Goal: Information Seeking & Learning: Learn about a topic

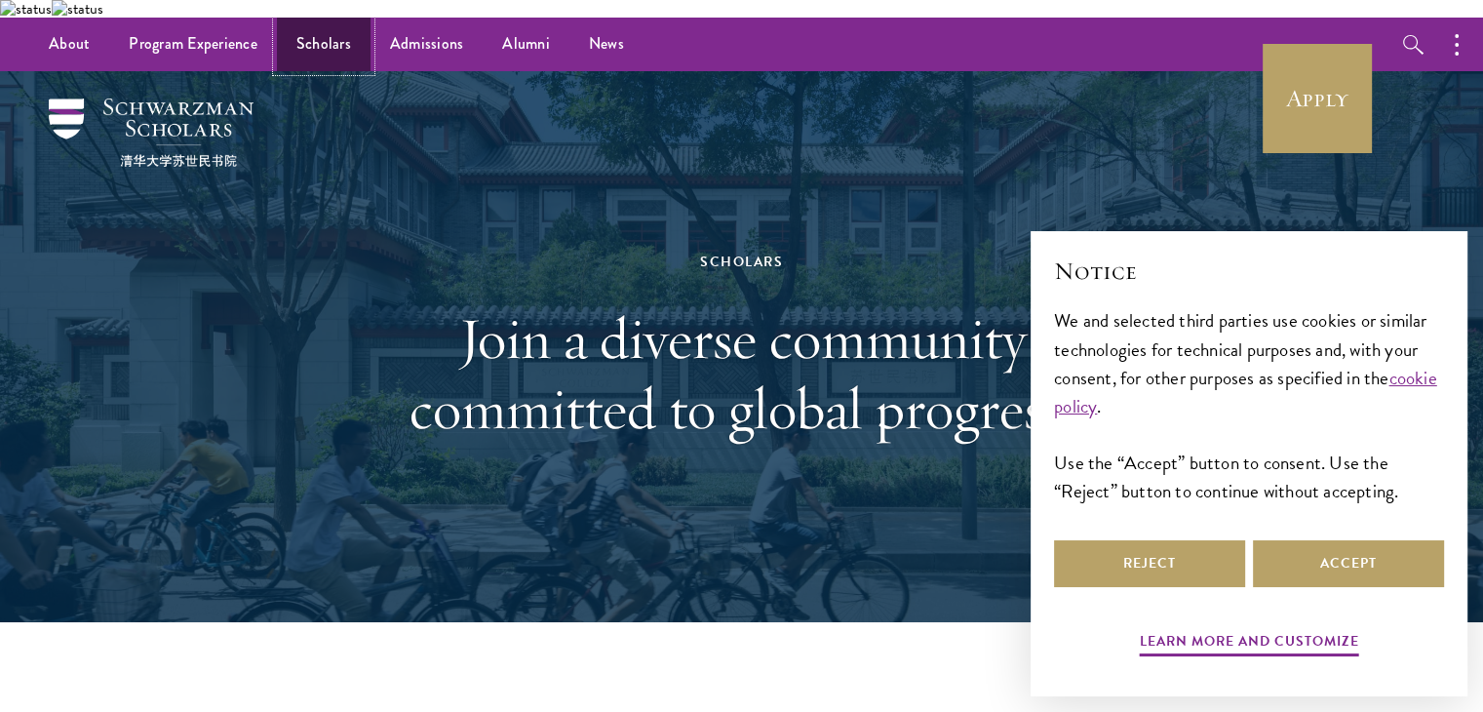
click at [320, 33] on link "Scholars" at bounding box center [324, 45] width 94 height 54
click at [1333, 561] on button "Accept" at bounding box center [1348, 563] width 191 height 47
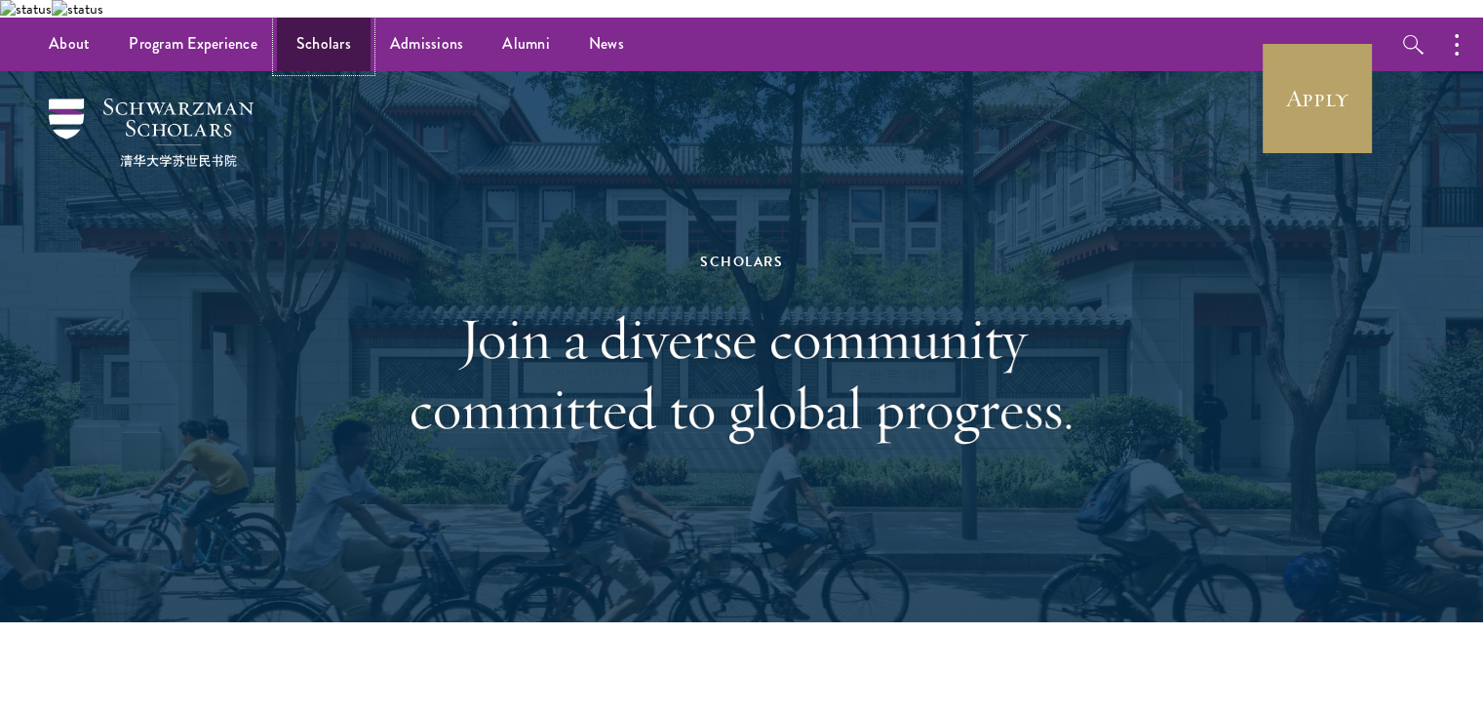
click at [299, 18] on link "Scholars" at bounding box center [324, 45] width 94 height 54
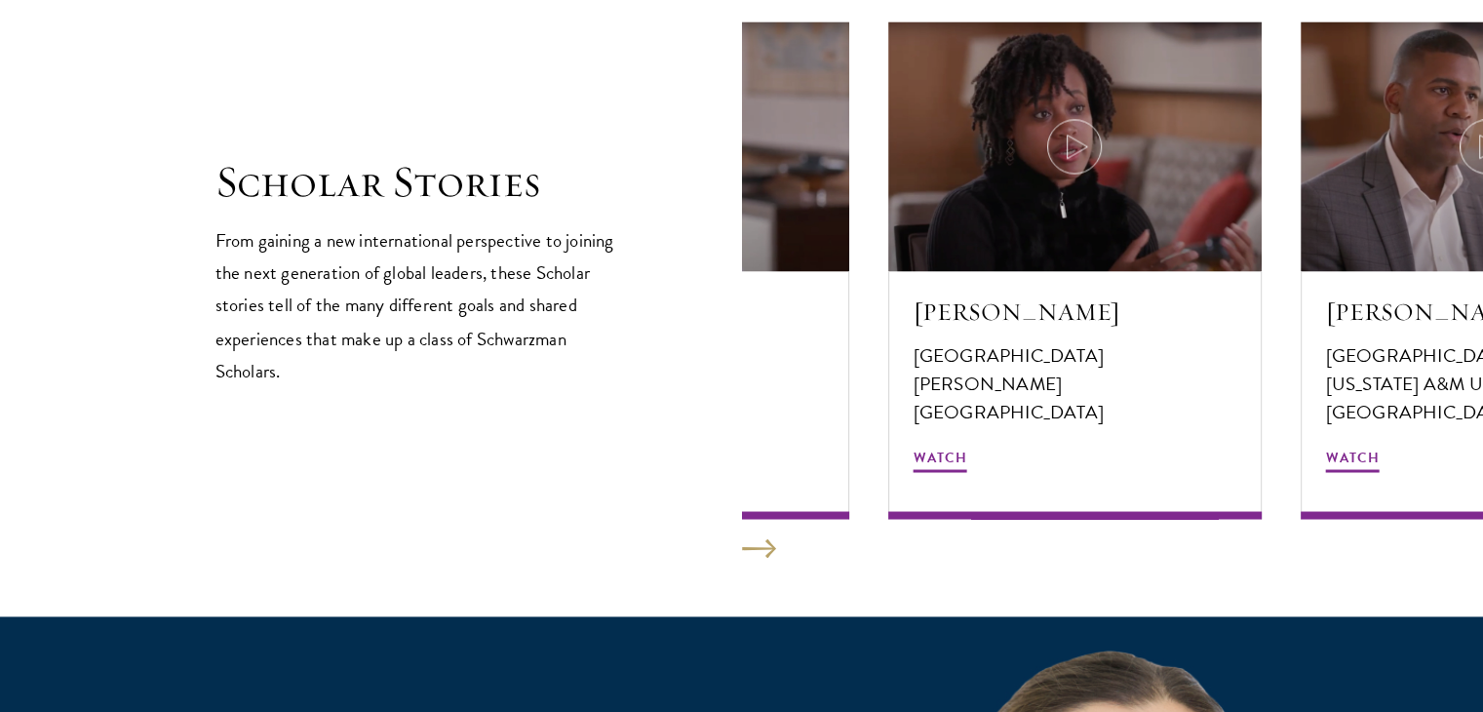
scroll to position [3391, 0]
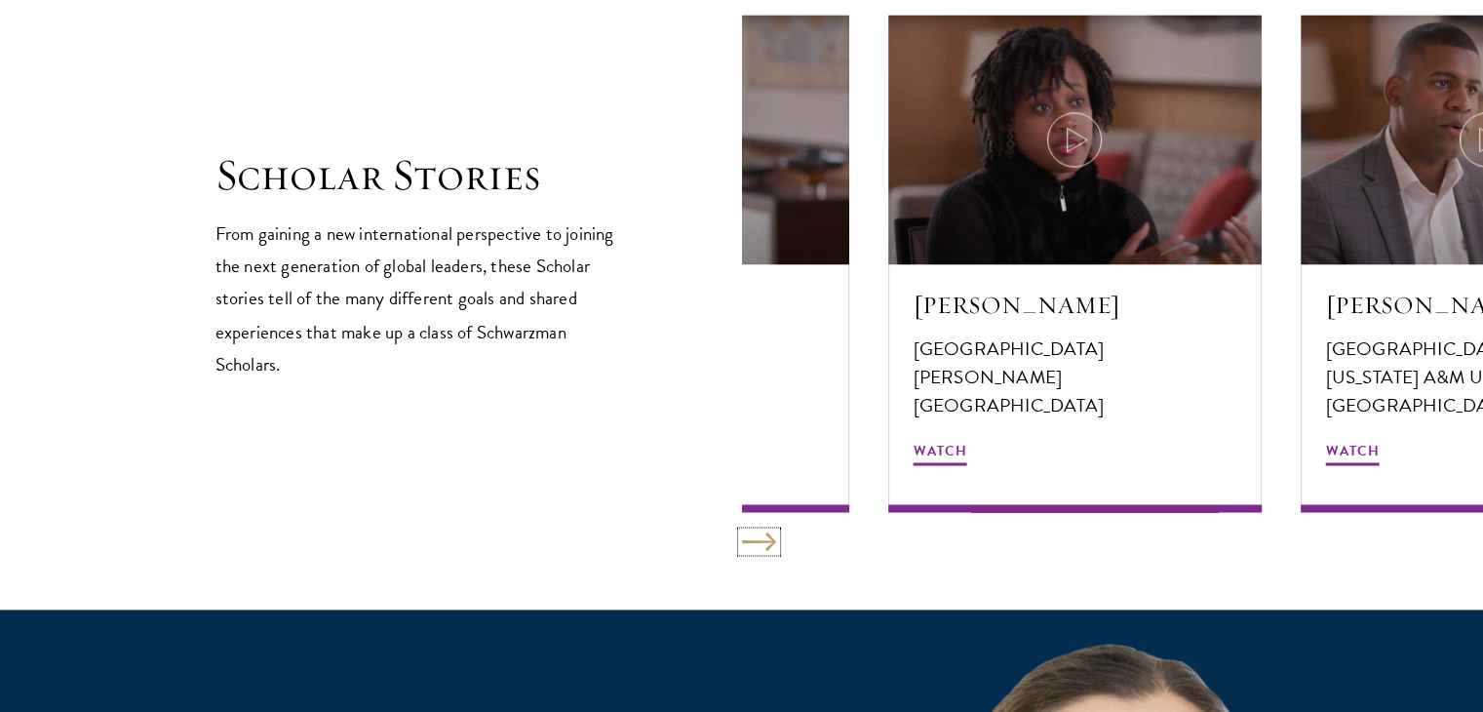
click at [763, 531] on button at bounding box center [759, 540] width 34 height 19
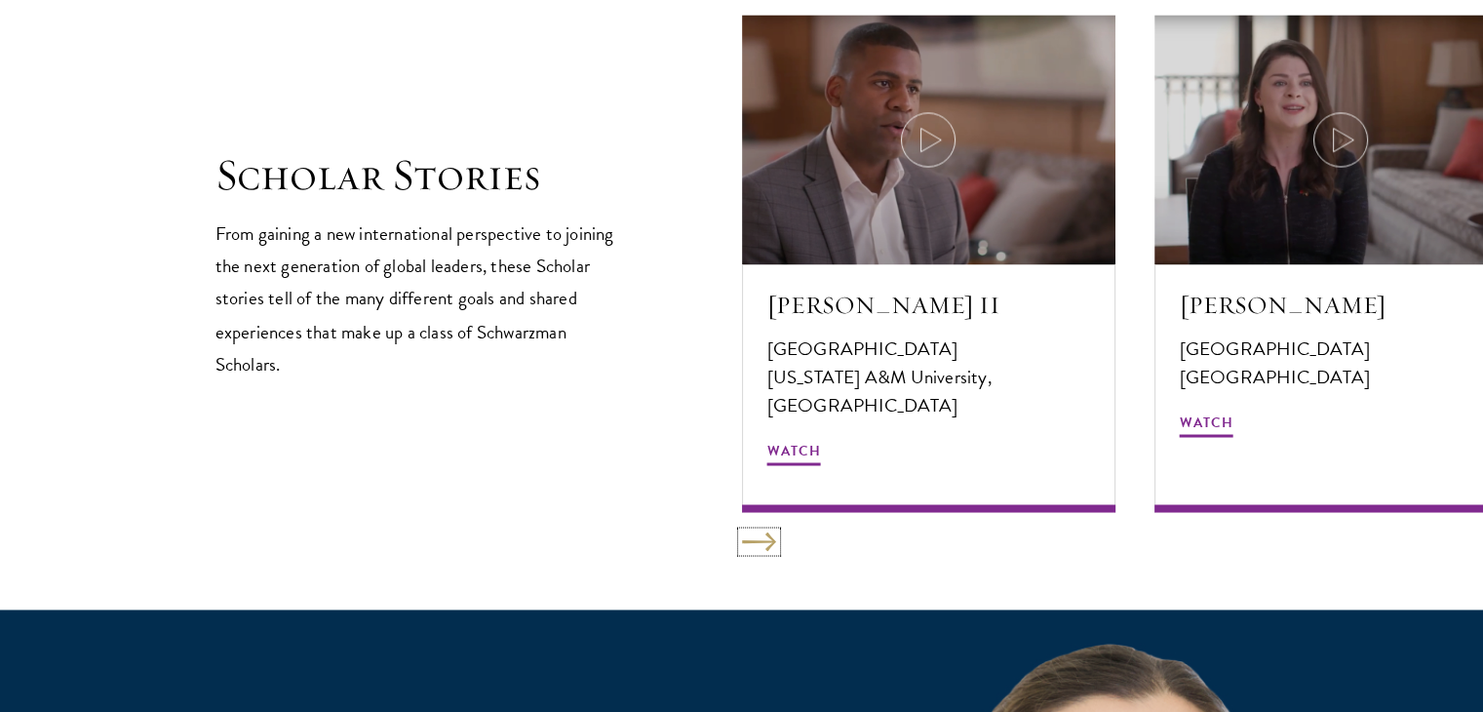
click at [763, 531] on button at bounding box center [759, 540] width 34 height 19
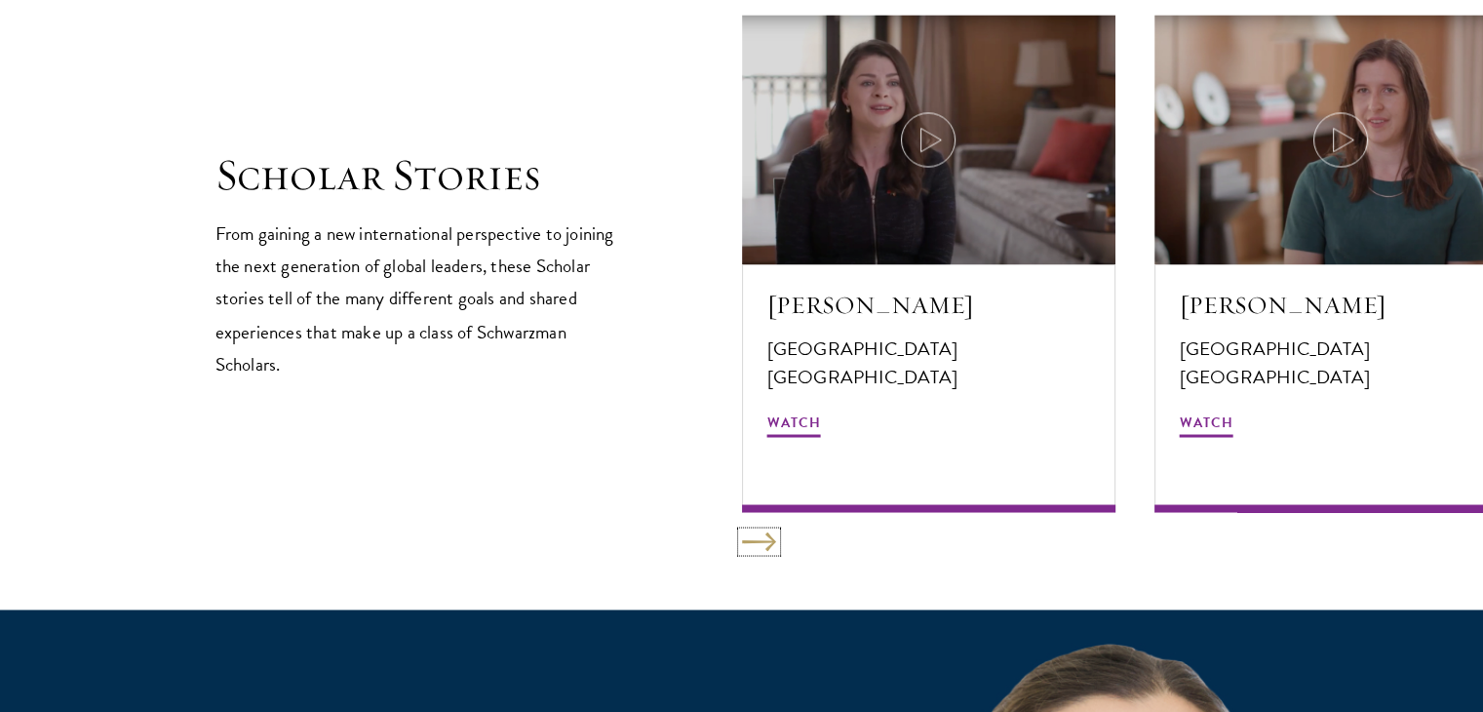
click at [763, 531] on button at bounding box center [759, 540] width 34 height 19
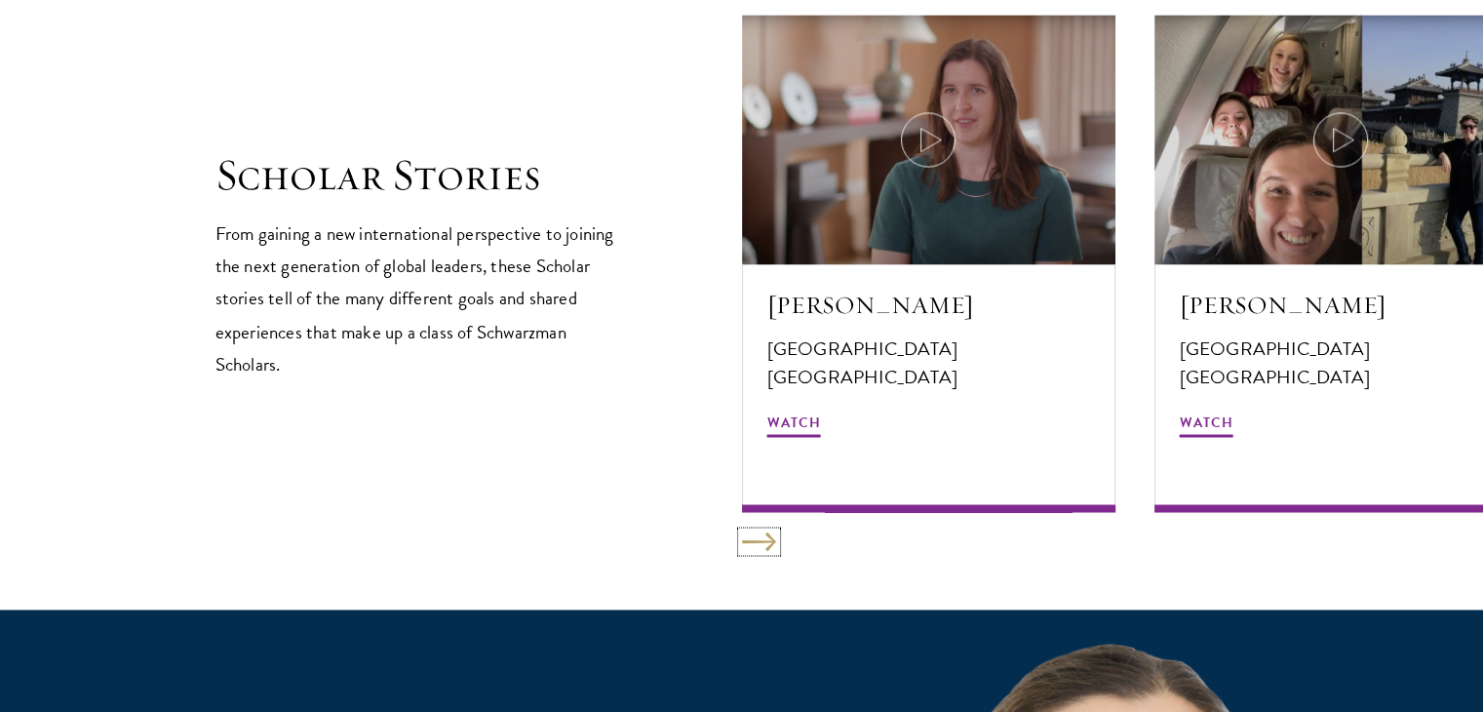
click at [763, 531] on button at bounding box center [759, 540] width 34 height 19
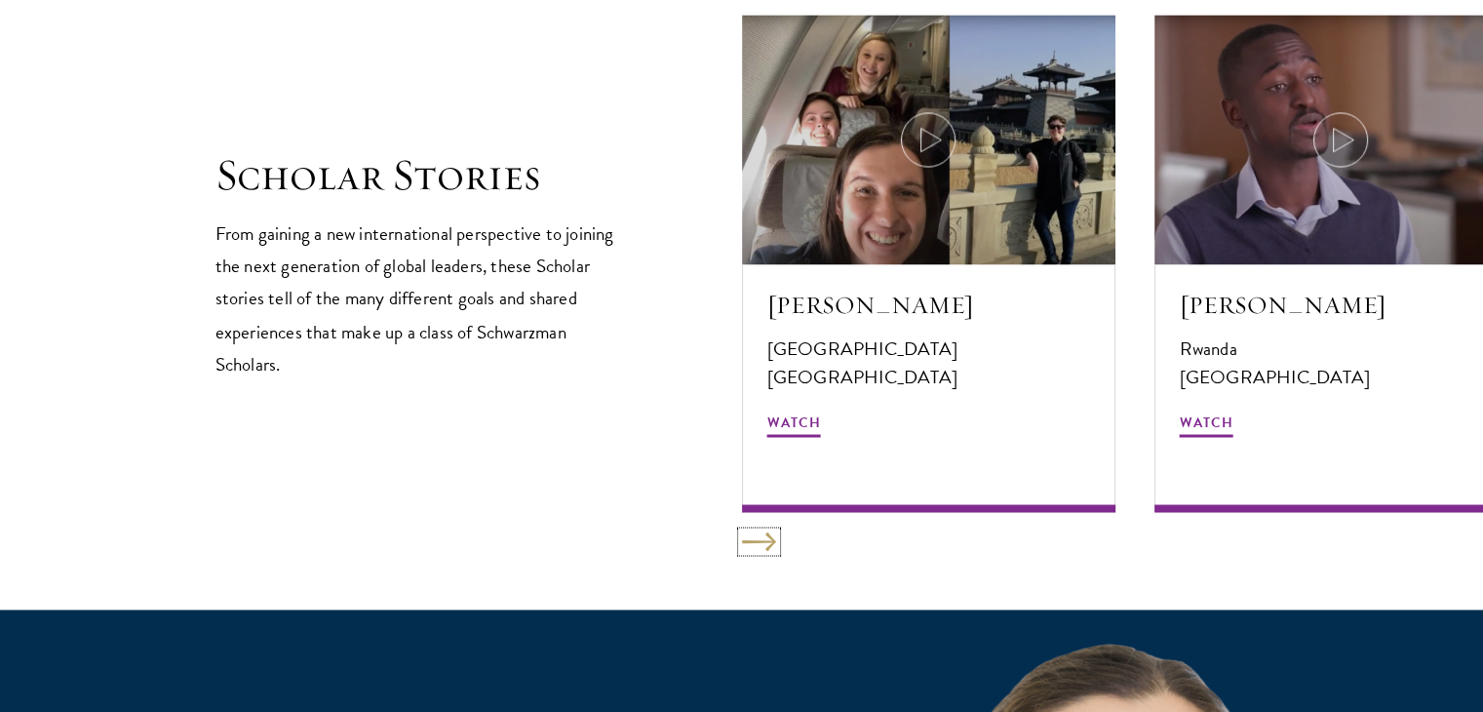
click at [763, 531] on button at bounding box center [759, 540] width 34 height 19
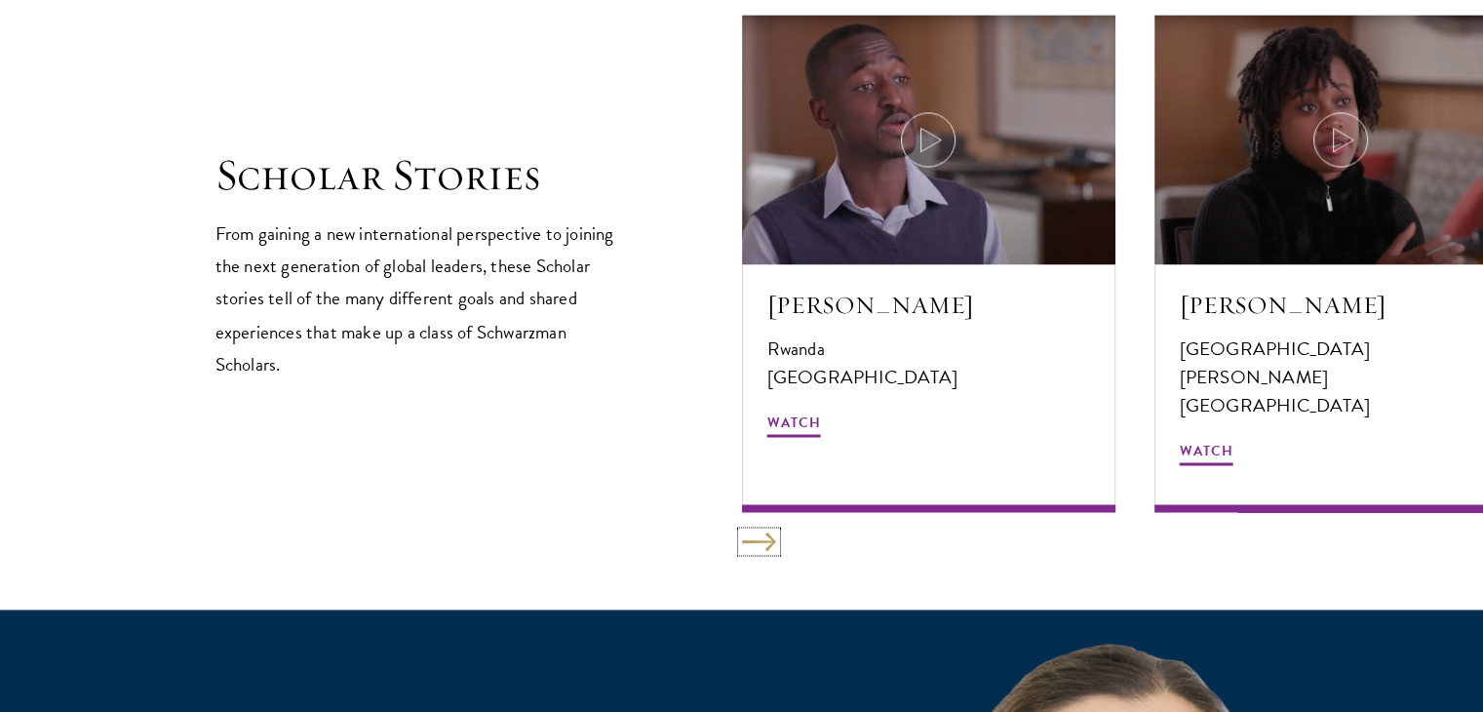
click at [763, 531] on button at bounding box center [759, 540] width 34 height 19
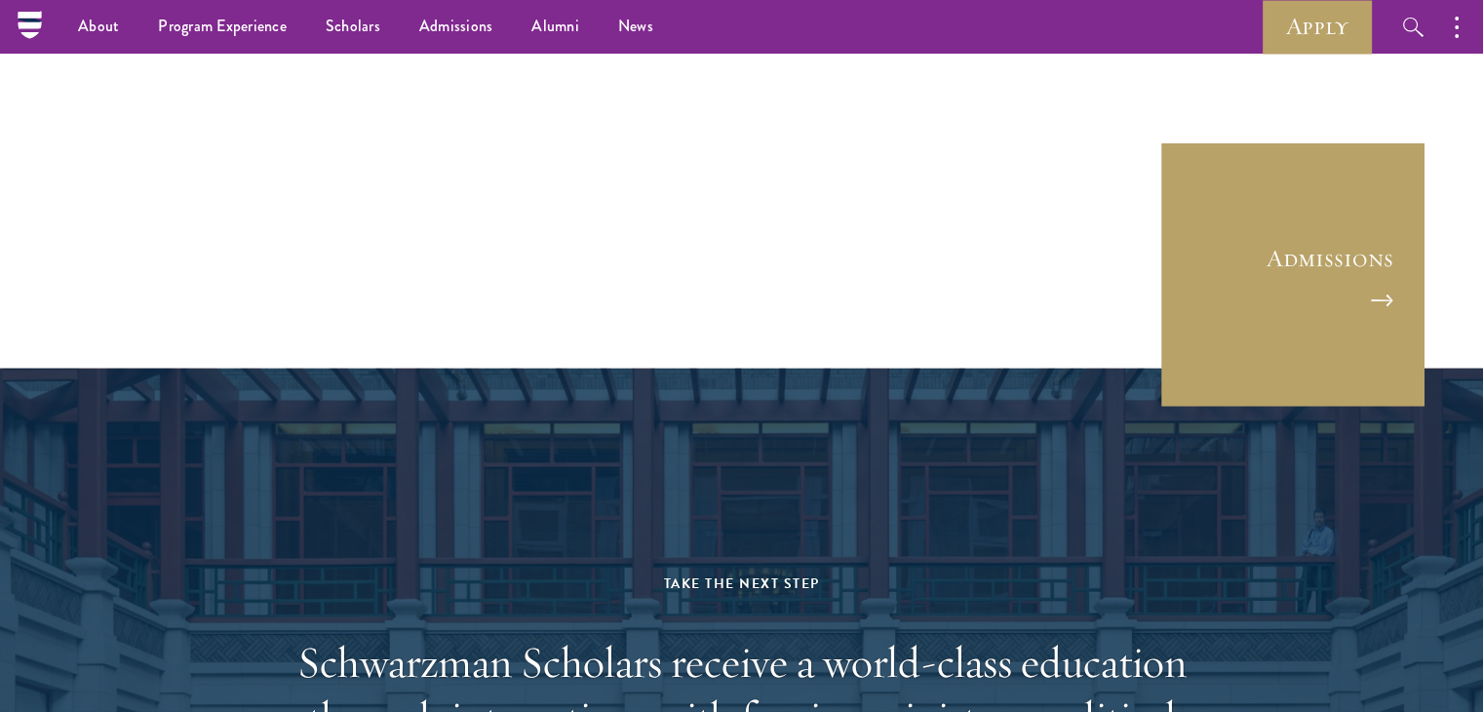
scroll to position [5226, 0]
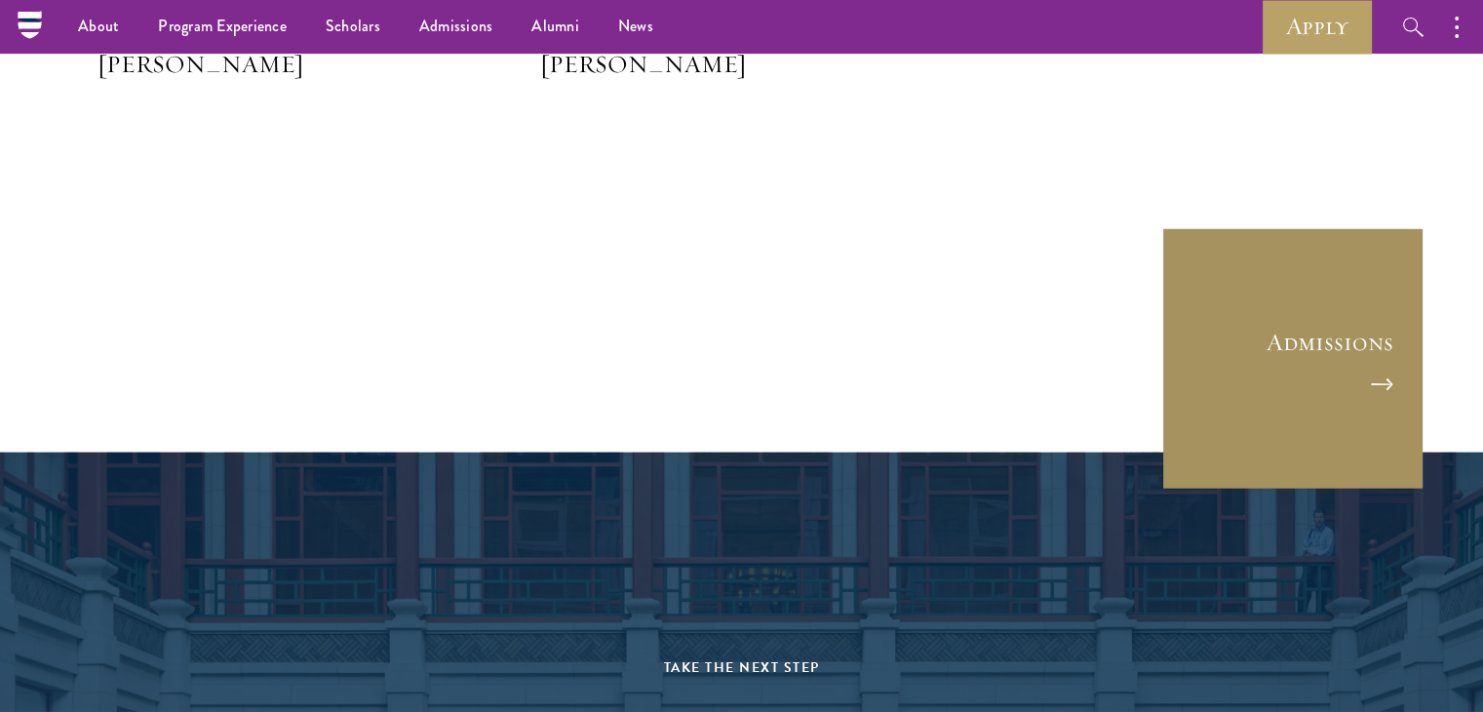
click at [1322, 348] on link "Admissions" at bounding box center [1292, 358] width 263 height 263
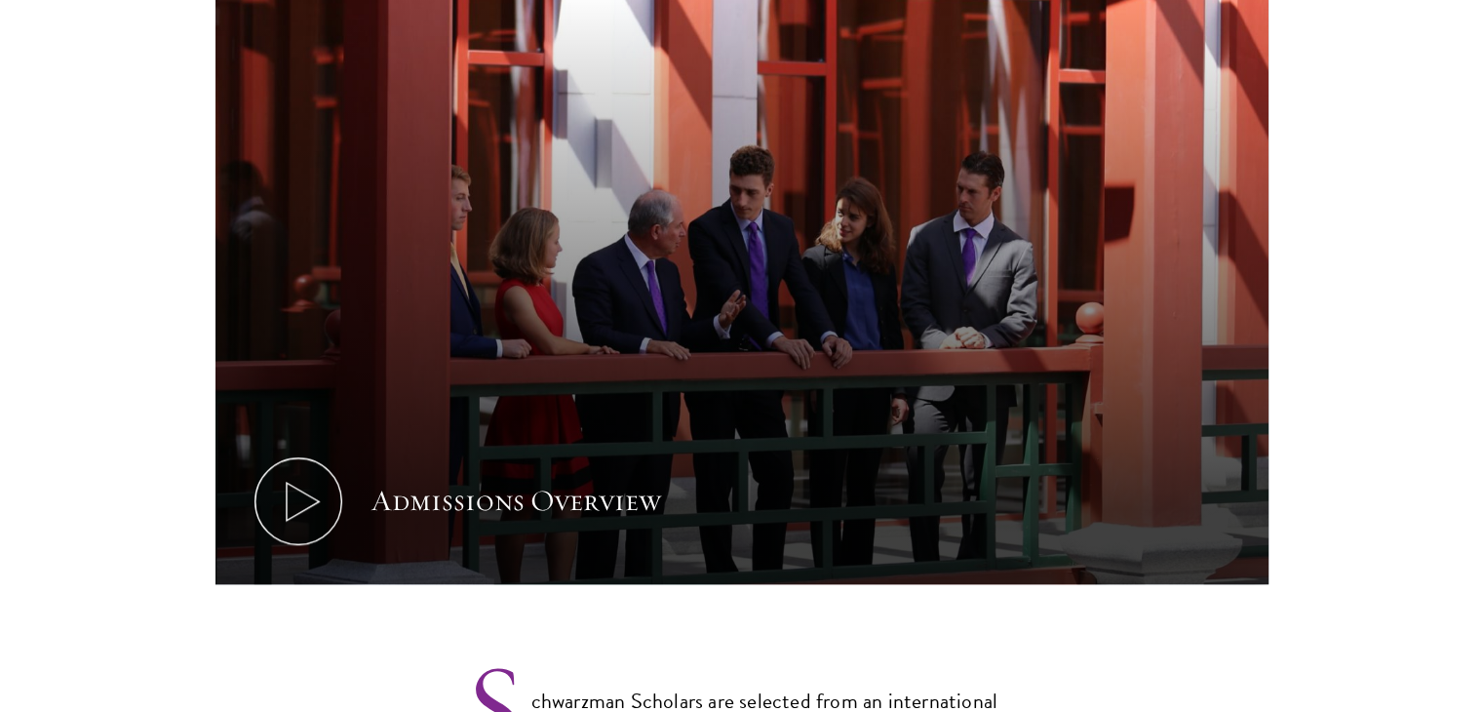
scroll to position [1040, 0]
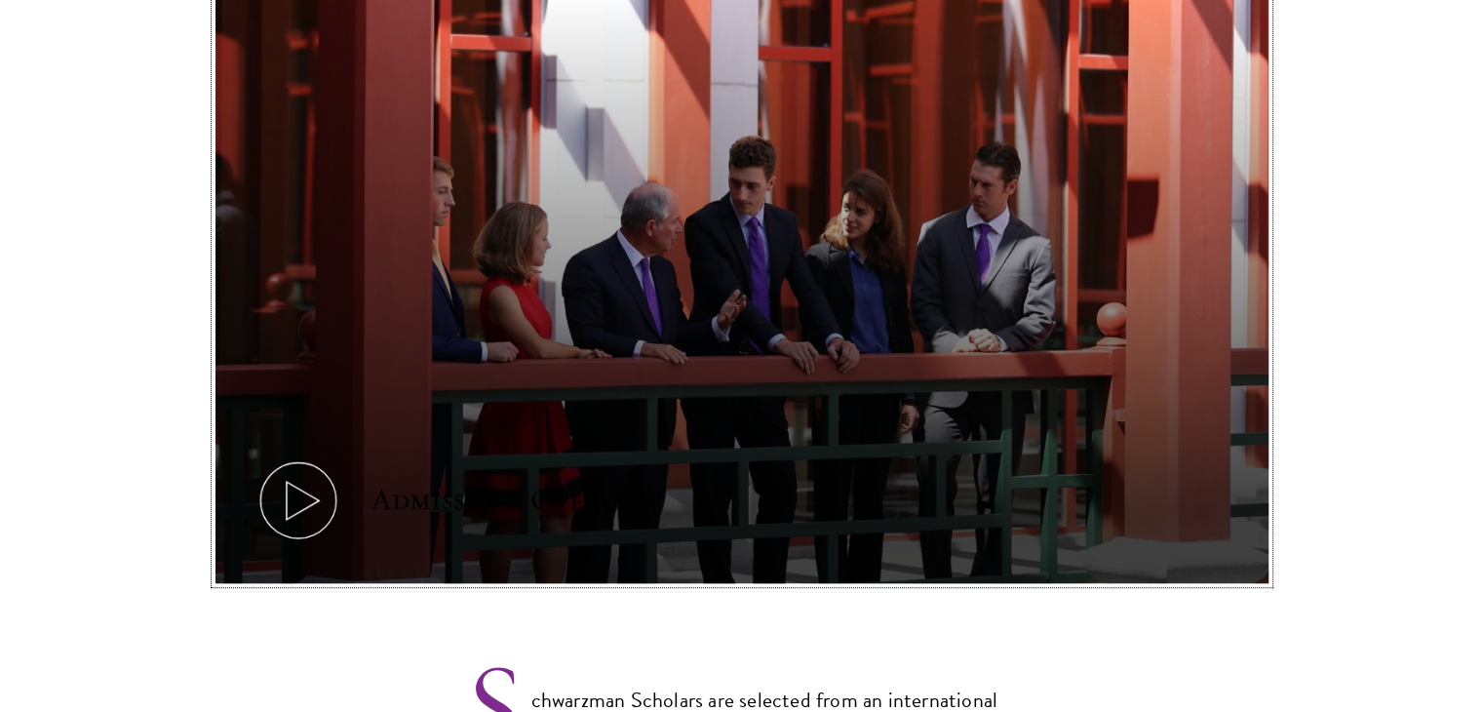
click at [292, 456] on icon at bounding box center [298, 500] width 88 height 88
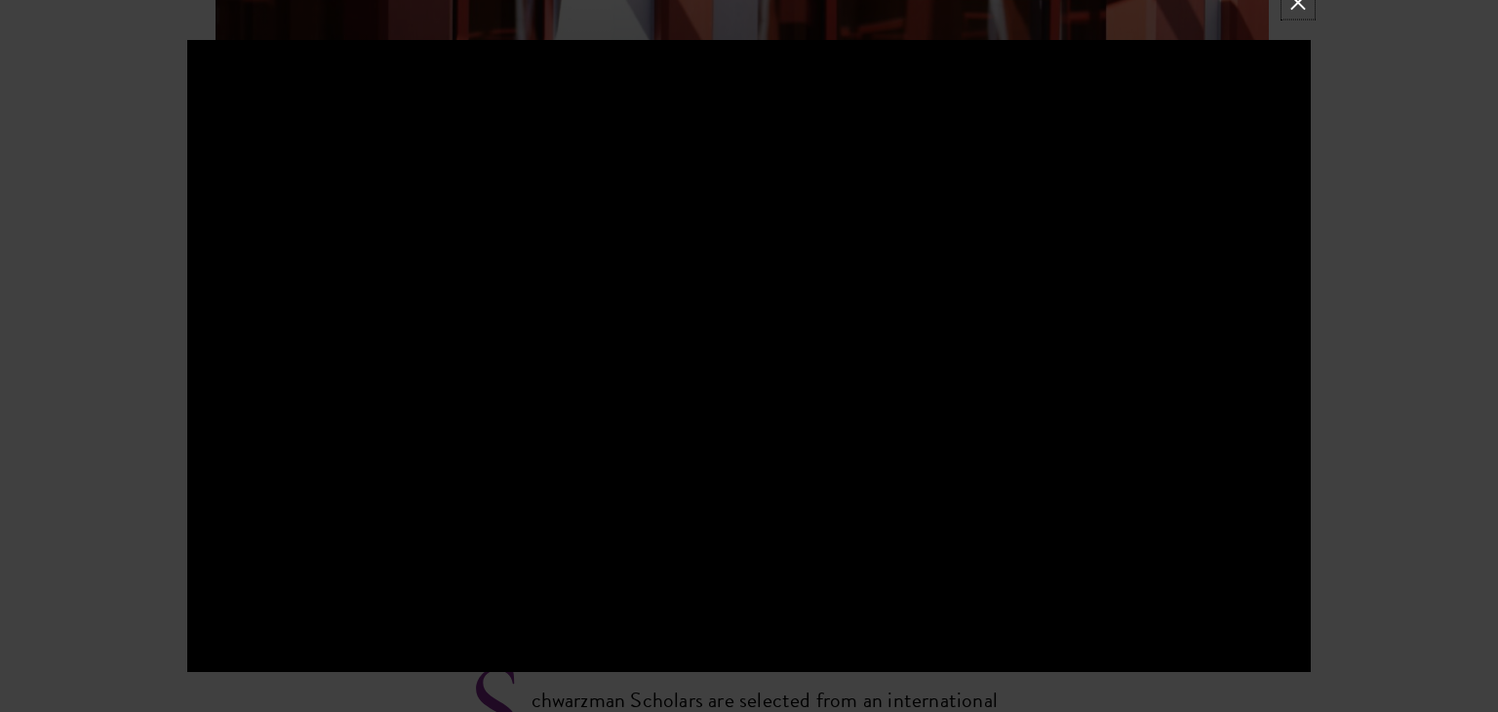
click at [1295, 9] on button at bounding box center [1297, 2] width 25 height 25
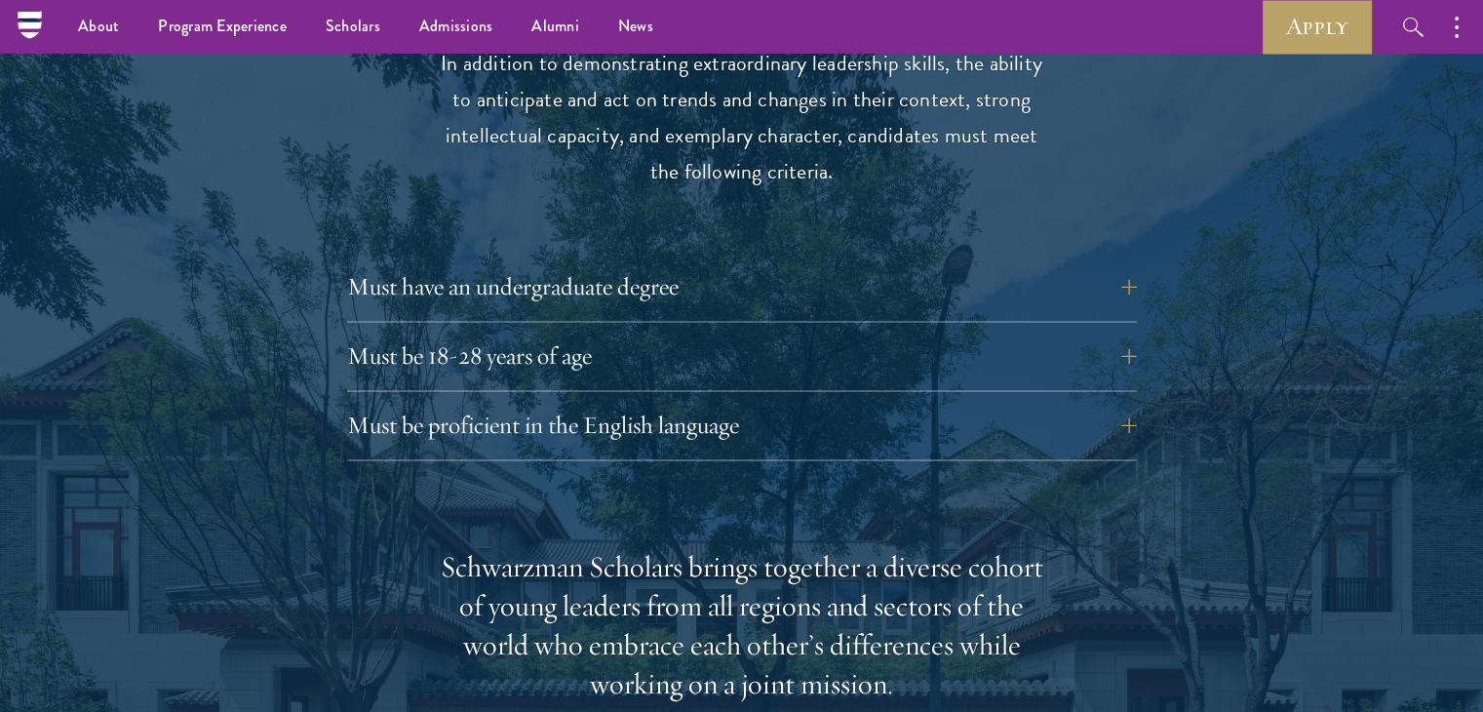
scroll to position [2651, 0]
click at [1133, 403] on button "Must be proficient in the English language" at bounding box center [757, 426] width 790 height 47
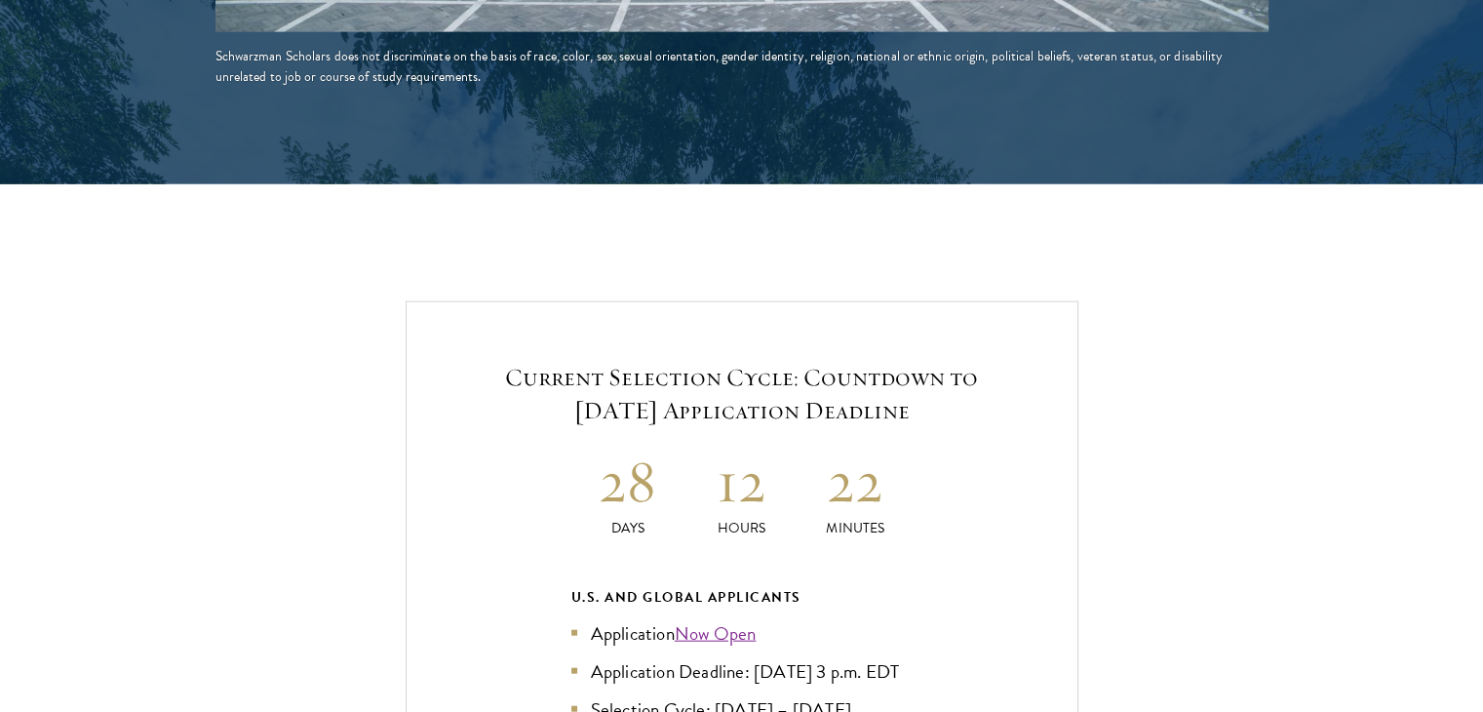
scroll to position [4853, 0]
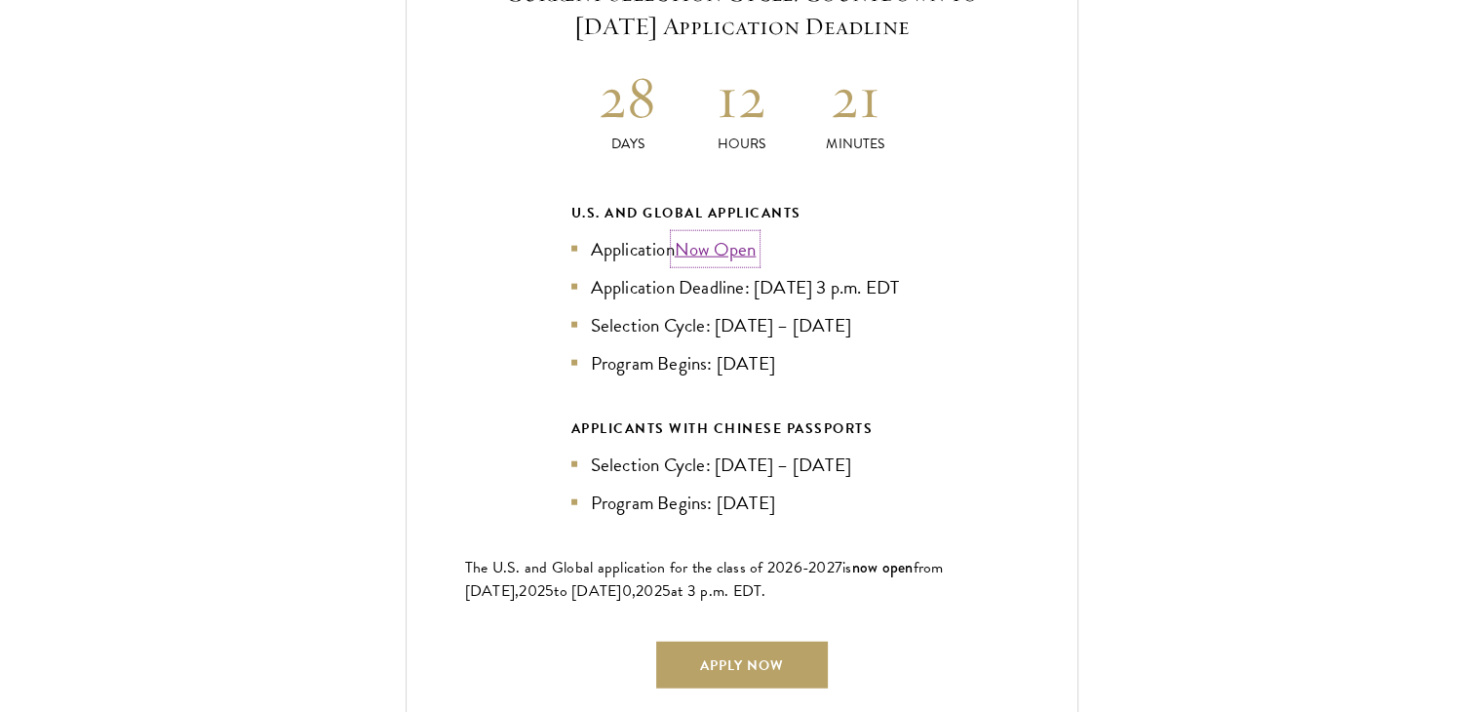
click at [729, 235] on link "Now Open" at bounding box center [716, 249] width 82 height 28
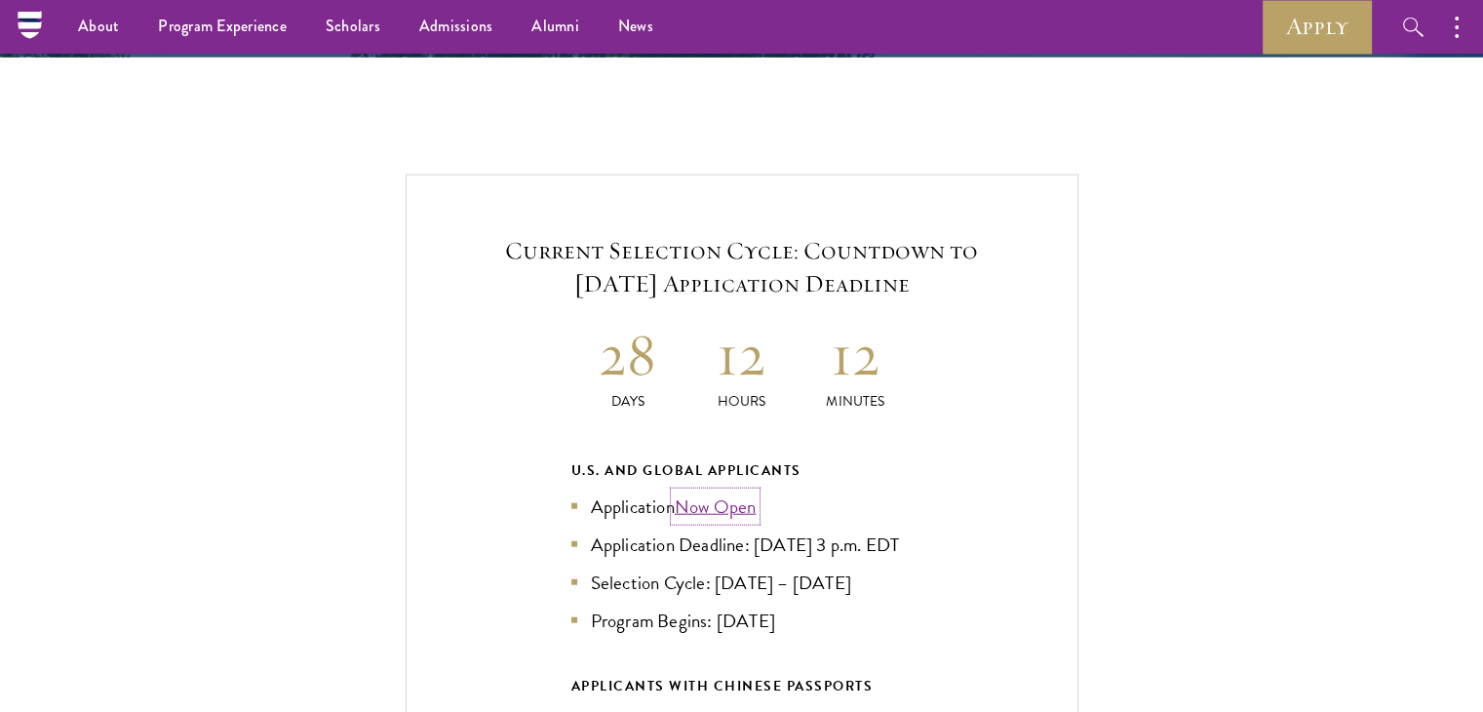
scroll to position [4593, 0]
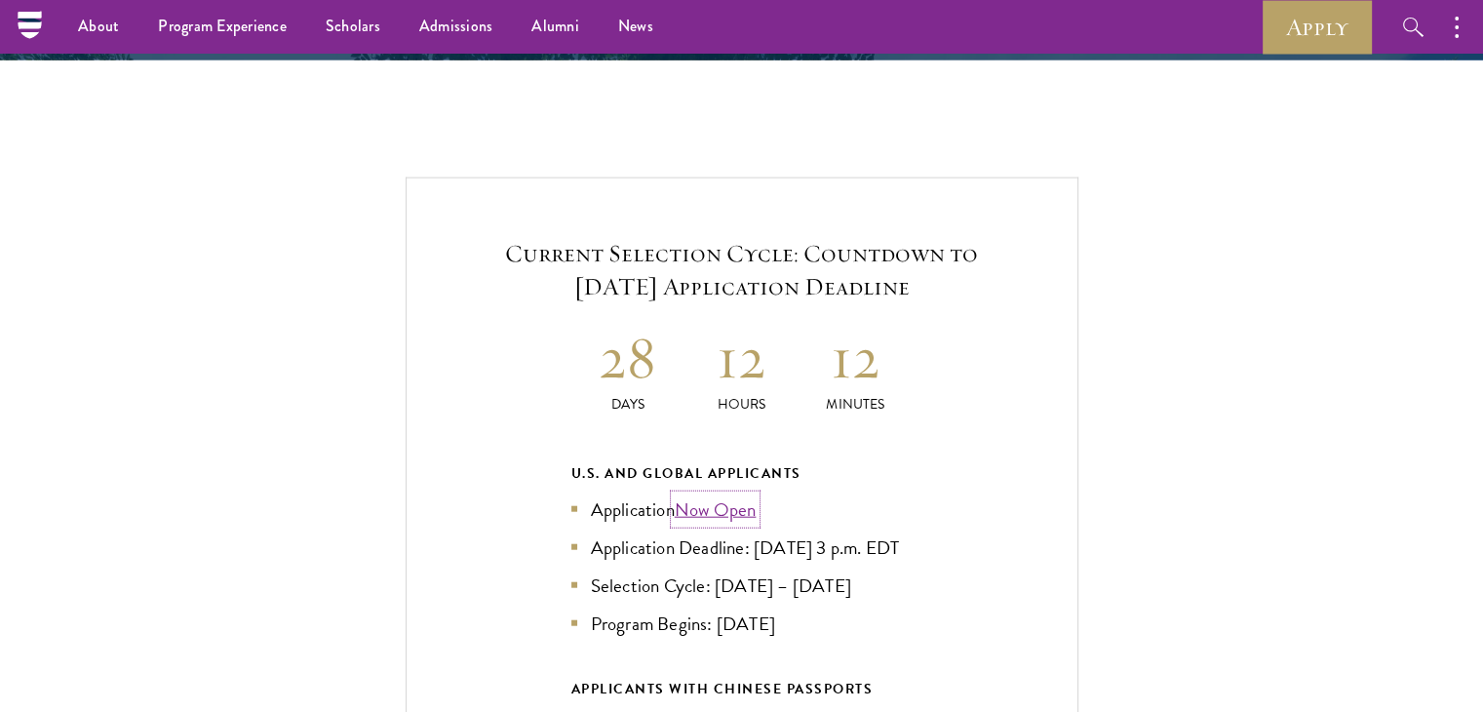
click at [736, 495] on link "Now Open" at bounding box center [716, 509] width 82 height 28
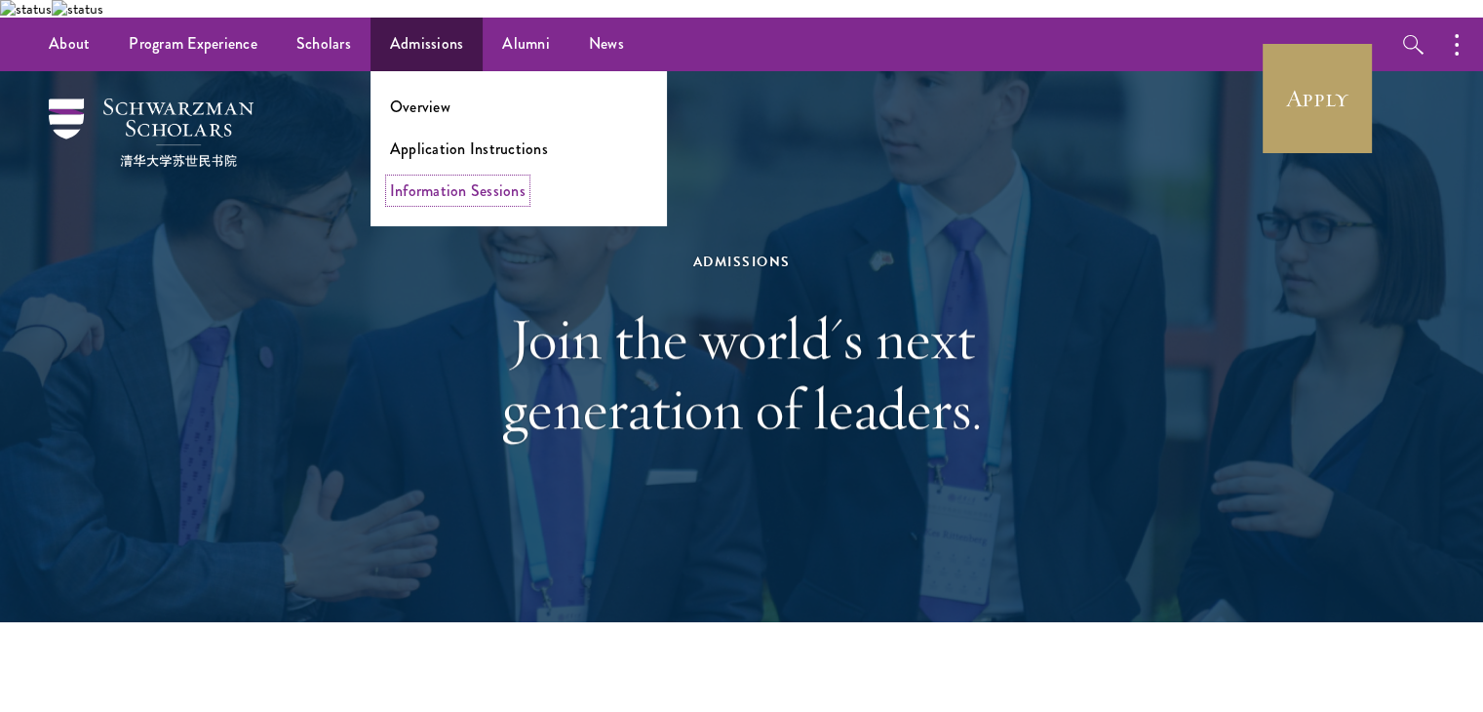
click at [457, 179] on link "Information Sessions" at bounding box center [458, 190] width 136 height 22
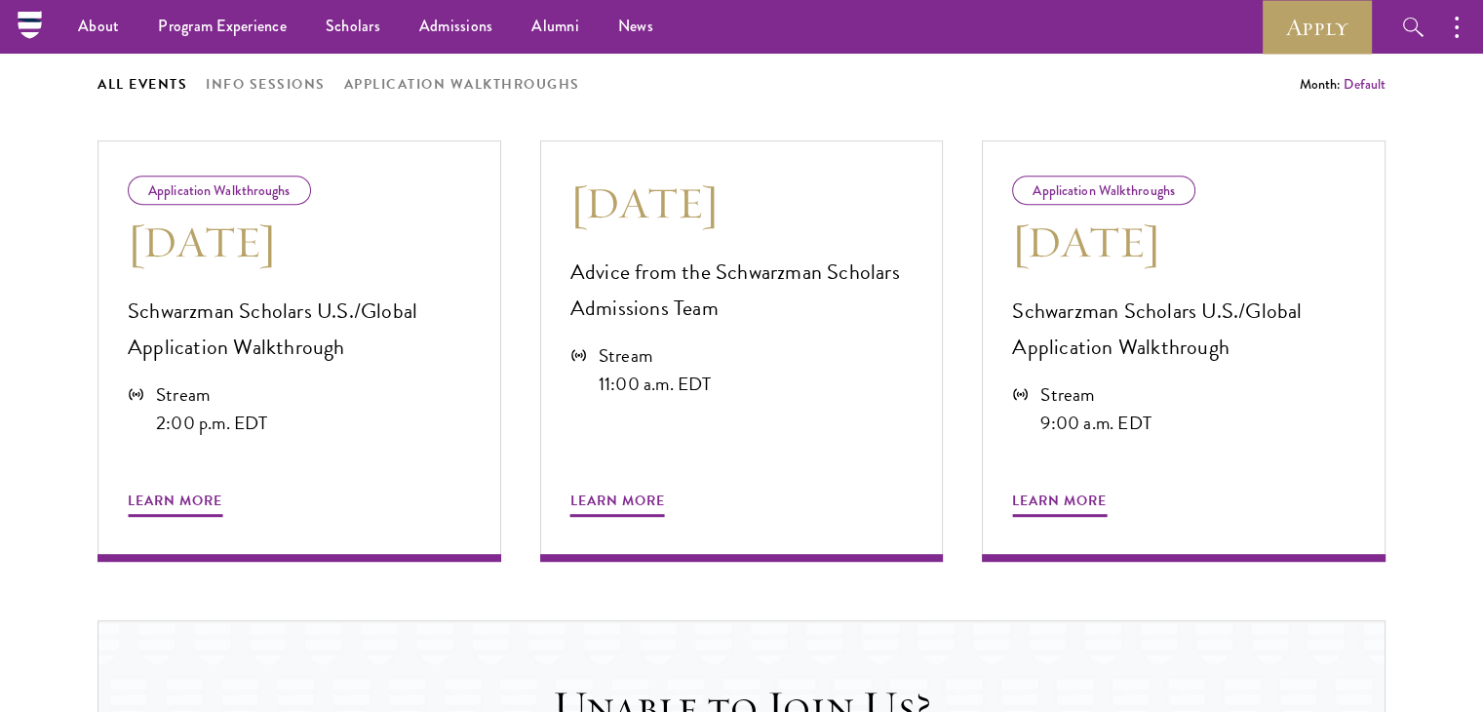
scroll to position [1006, 0]
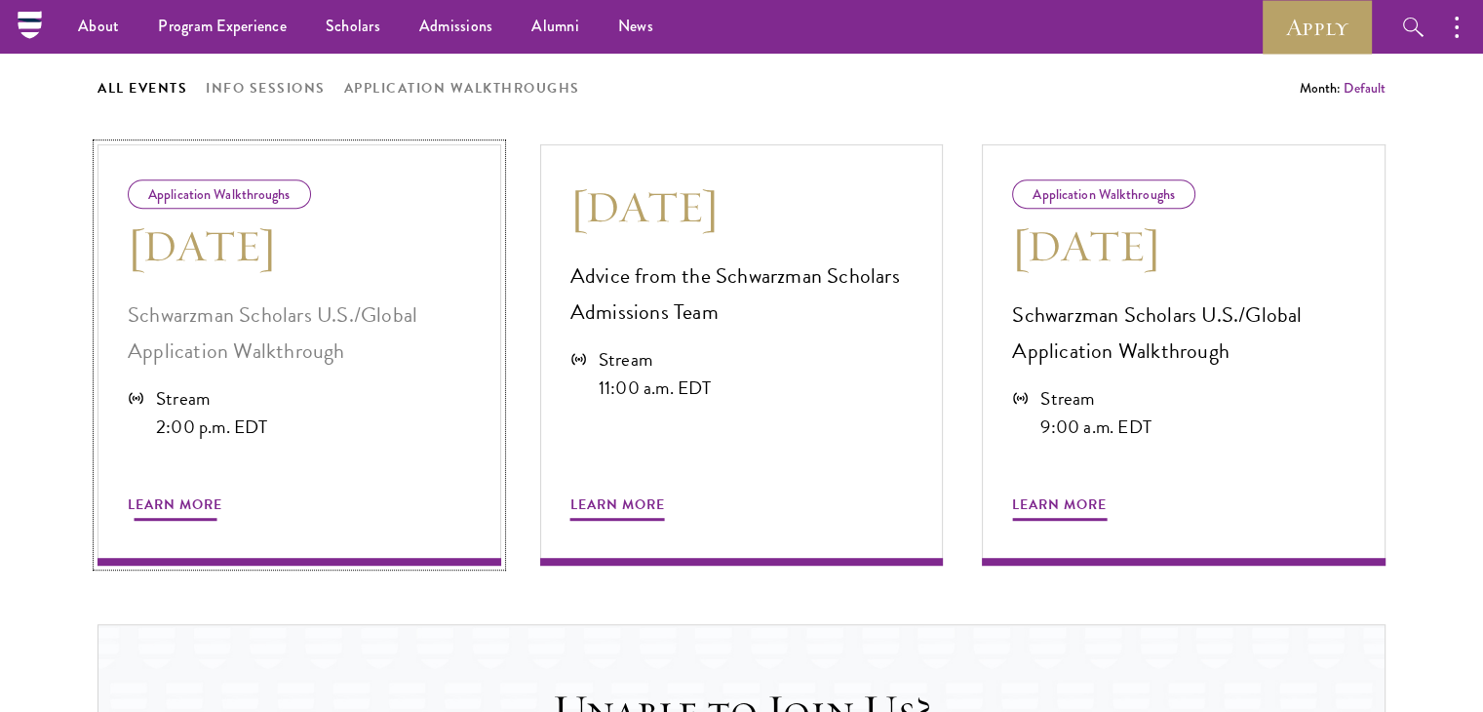
click at [204, 492] on span "Learn More" at bounding box center [175, 507] width 95 height 30
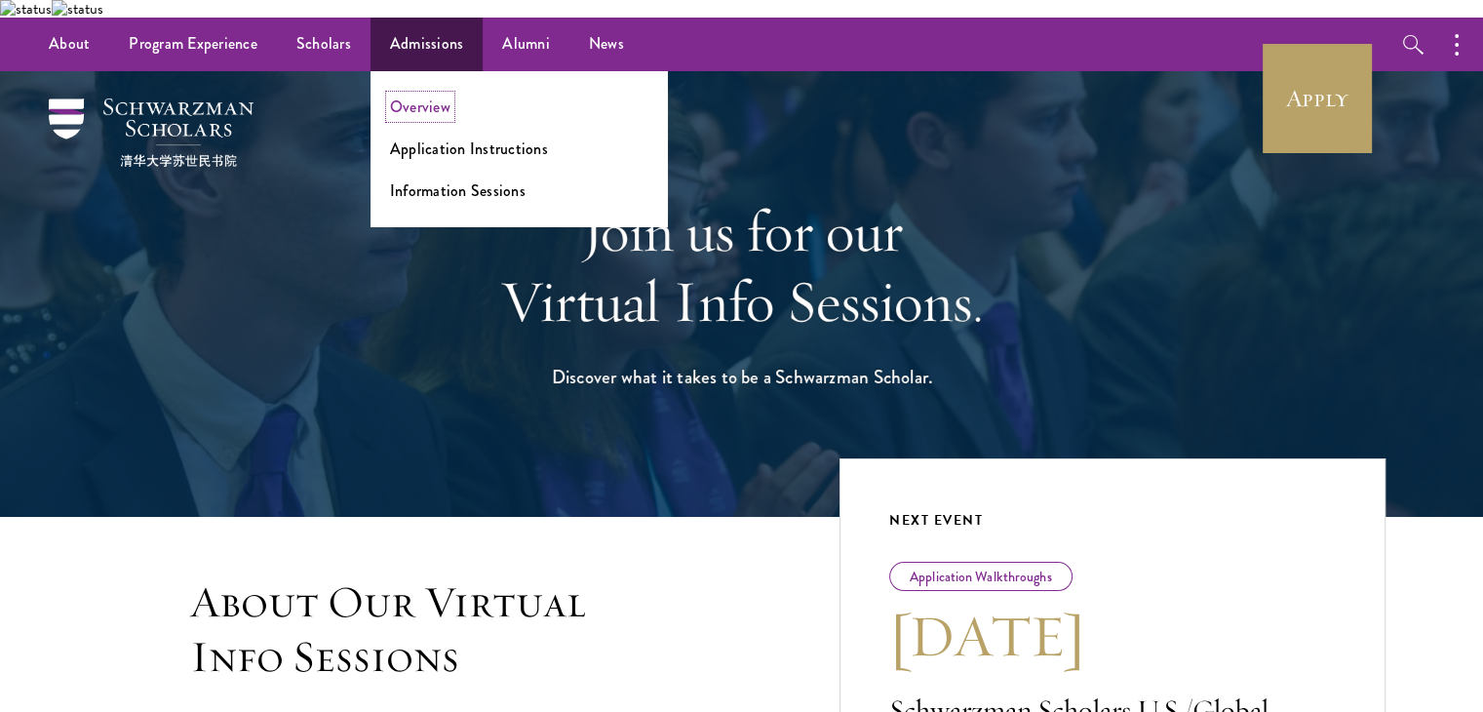
click at [441, 96] on link "Overview" at bounding box center [420, 107] width 60 height 22
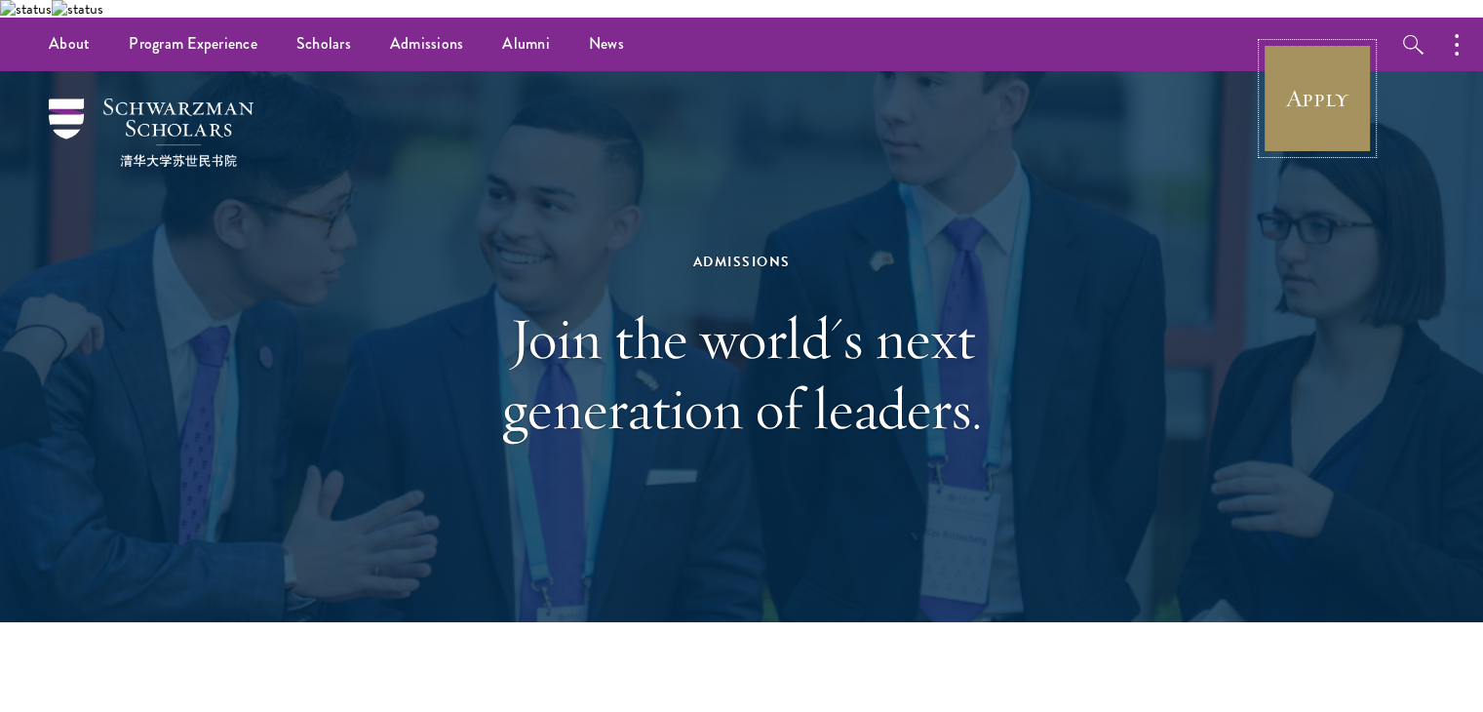
click at [1288, 100] on link "Apply" at bounding box center [1317, 98] width 109 height 109
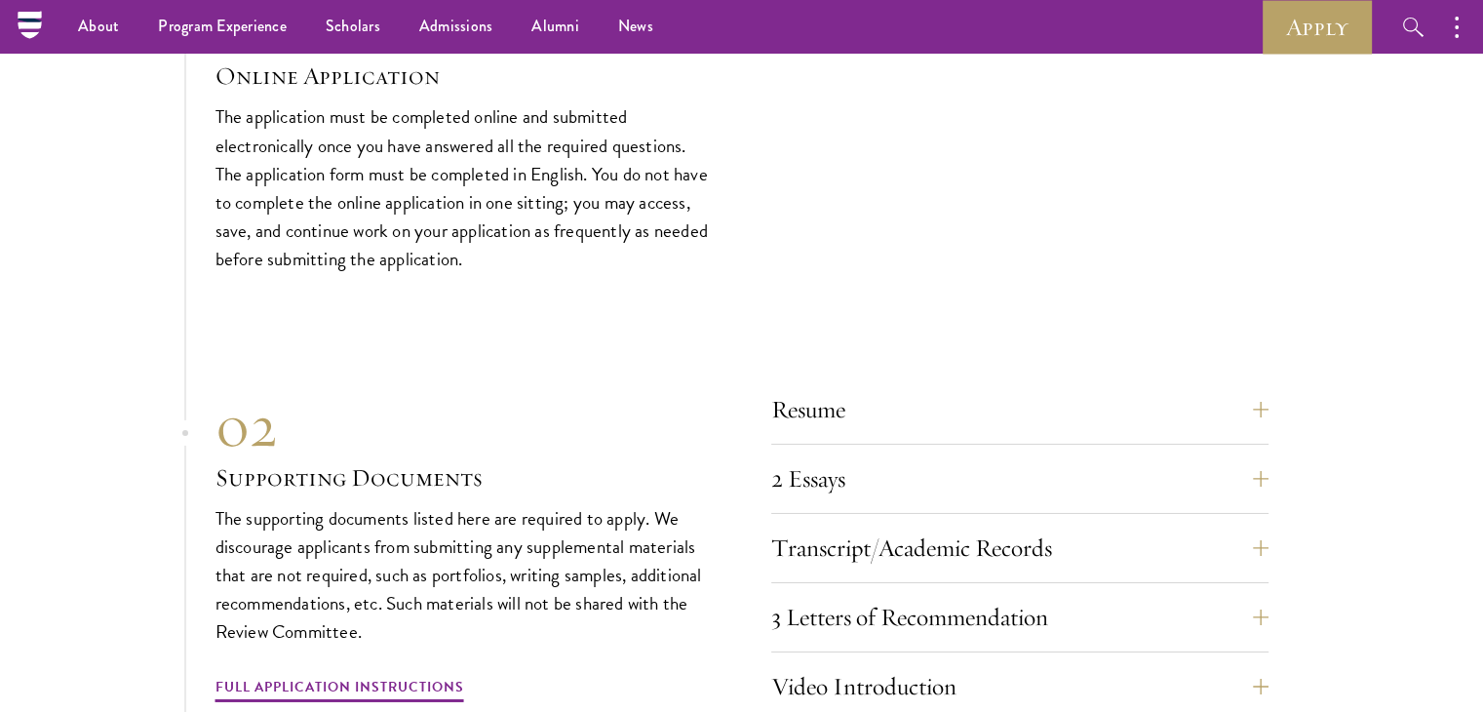
scroll to position [6450, 0]
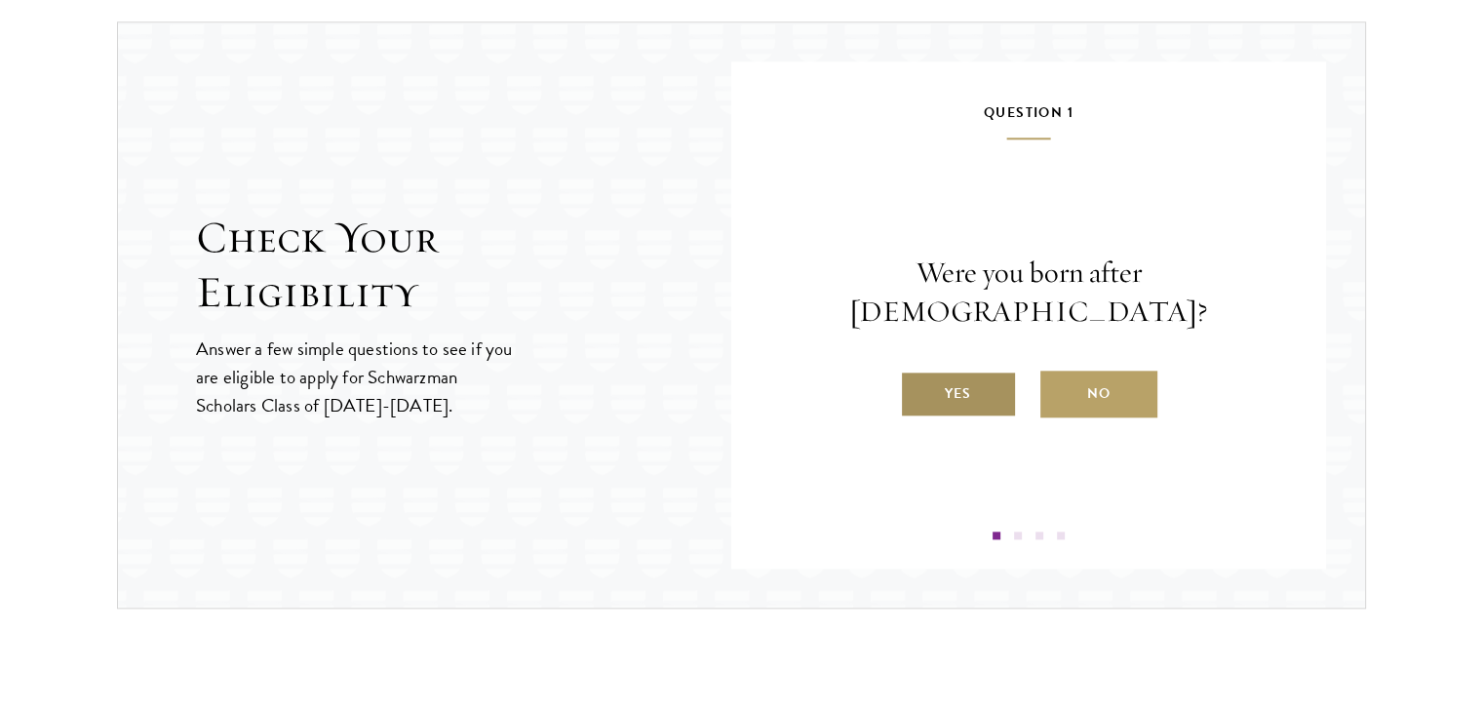
click at [952, 370] on label "Yes" at bounding box center [958, 393] width 117 height 47
click at [917, 372] on input "Yes" at bounding box center [909, 381] width 18 height 18
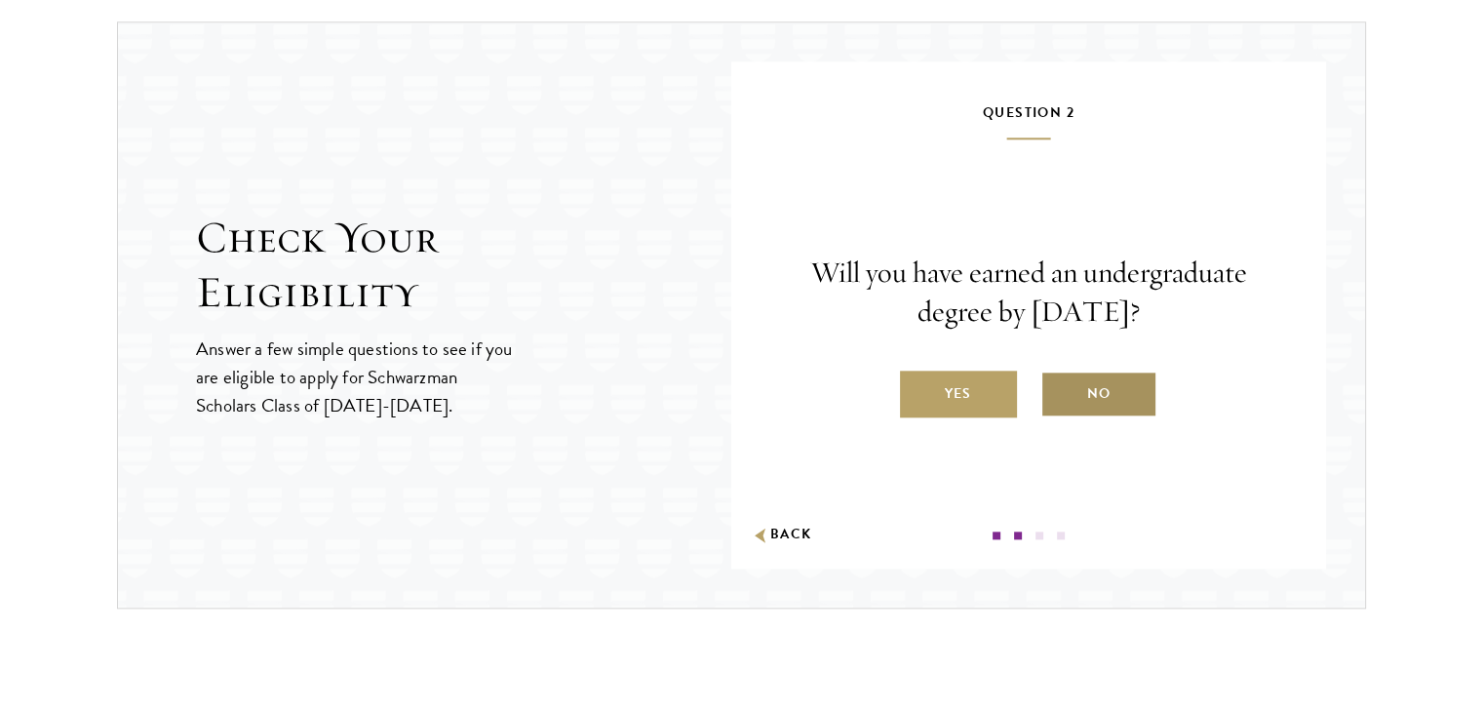
click at [1087, 370] on label "No" at bounding box center [1098, 393] width 117 height 47
click at [1058, 372] on input "No" at bounding box center [1049, 381] width 18 height 18
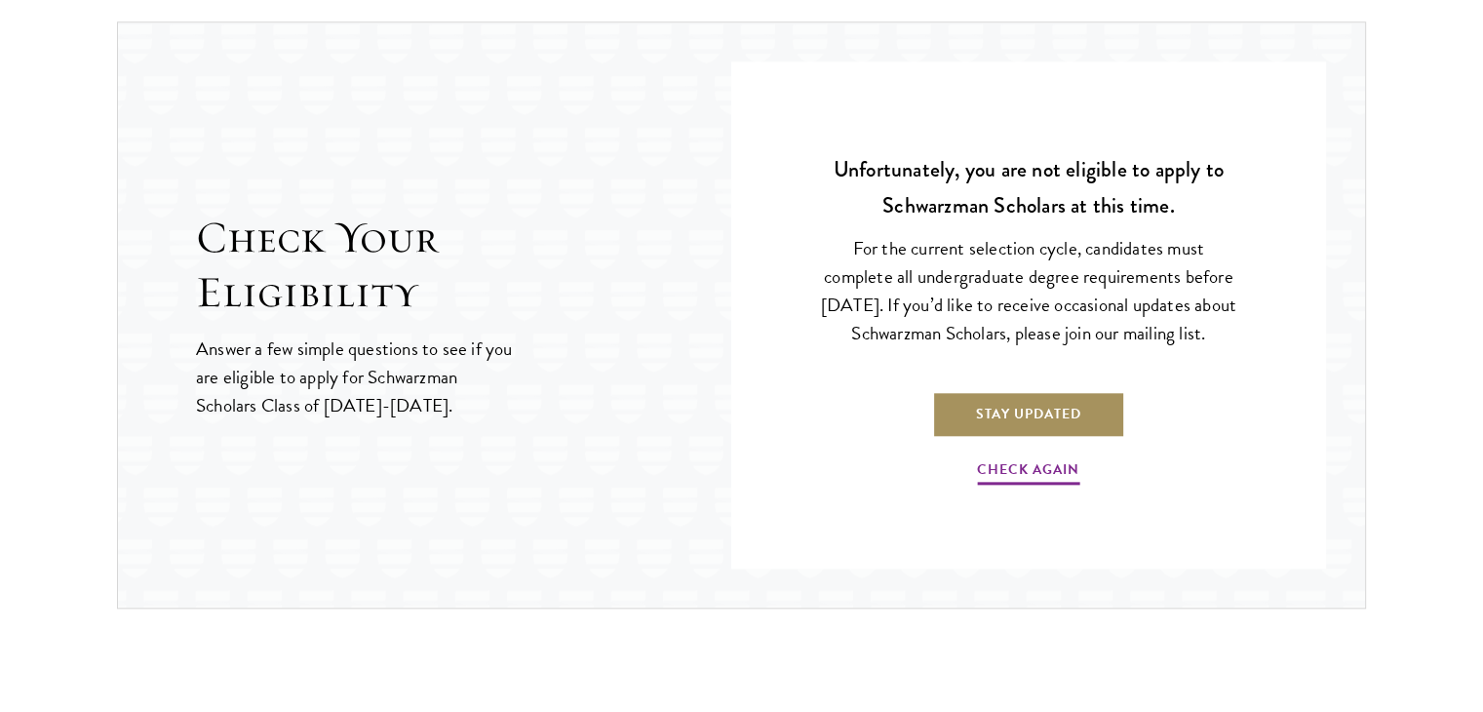
click at [1056, 393] on link "Stay Updated" at bounding box center [1028, 414] width 193 height 47
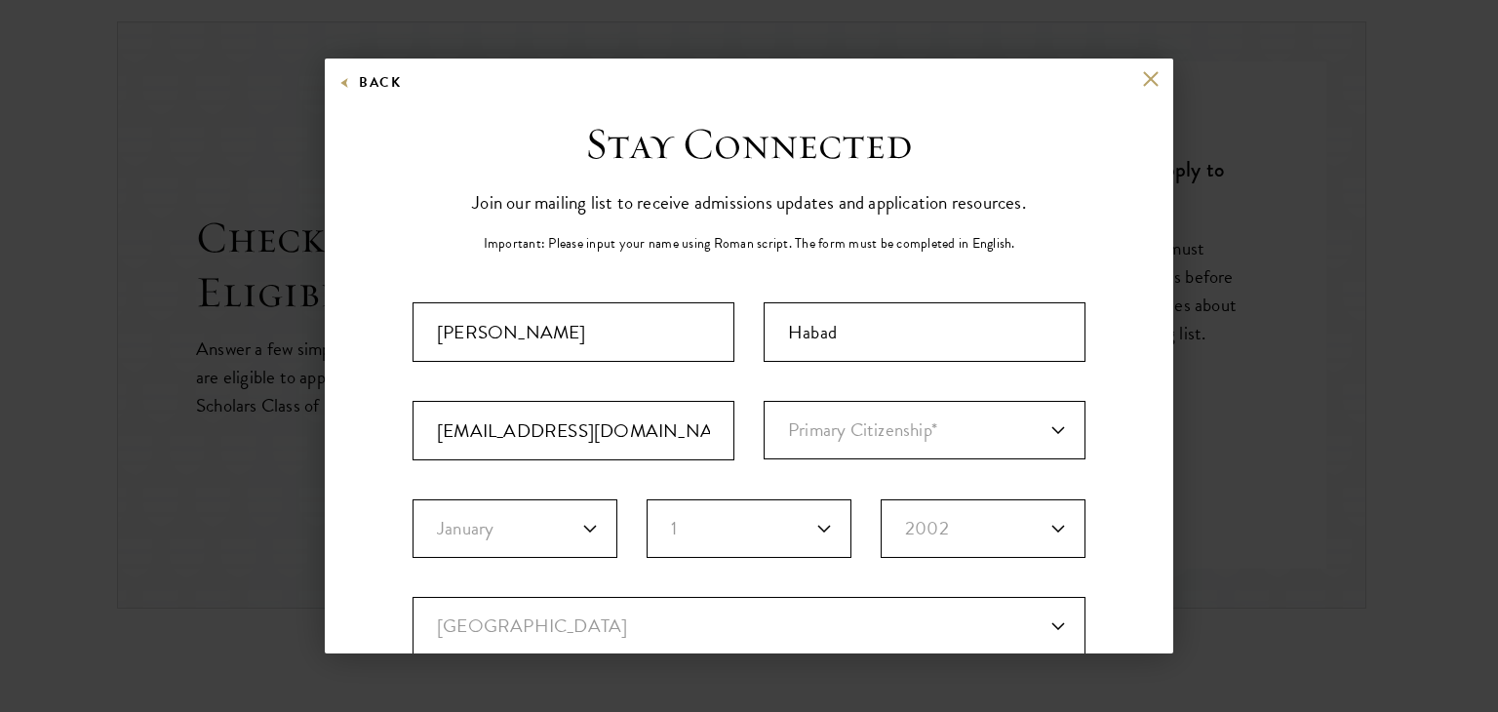
click at [1133, 106] on div "Back" at bounding box center [749, 93] width 848 height 47
click at [1142, 78] on button at bounding box center [1150, 78] width 17 height 17
